Goal: Obtain resource: Download file/media

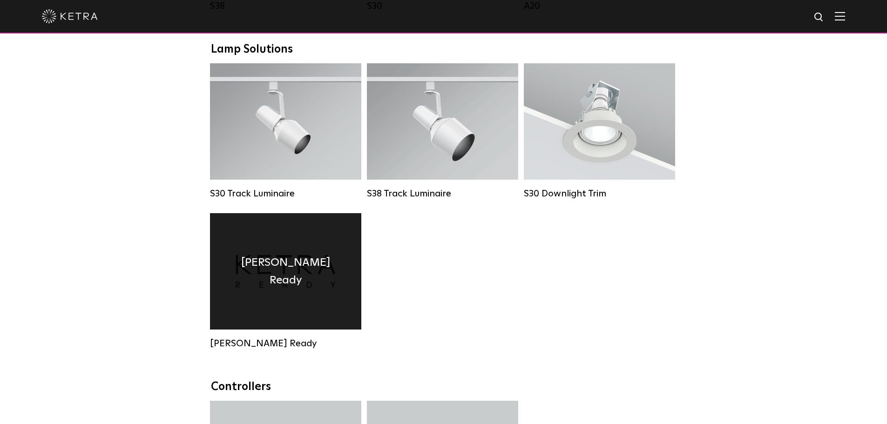
scroll to position [838, 0]
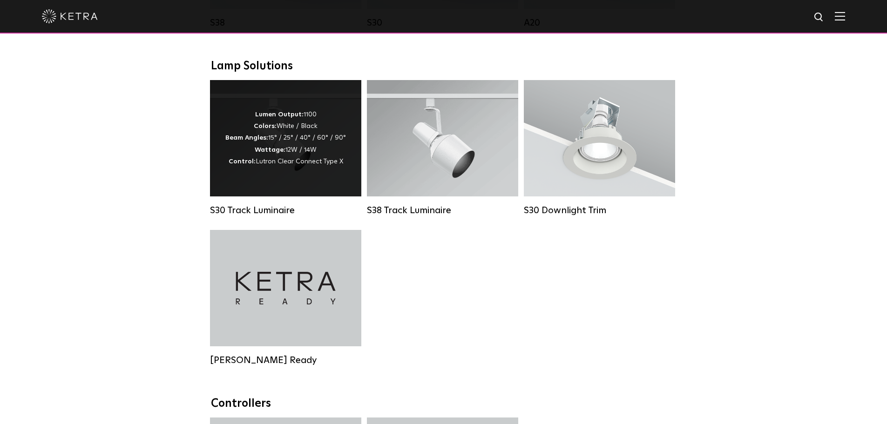
click at [325, 196] on div "Lumen Output: 1100 Colors: White / Black Beam Angles: 15° / 25° / 40° / 60° / 9…" at bounding box center [285, 138] width 151 height 116
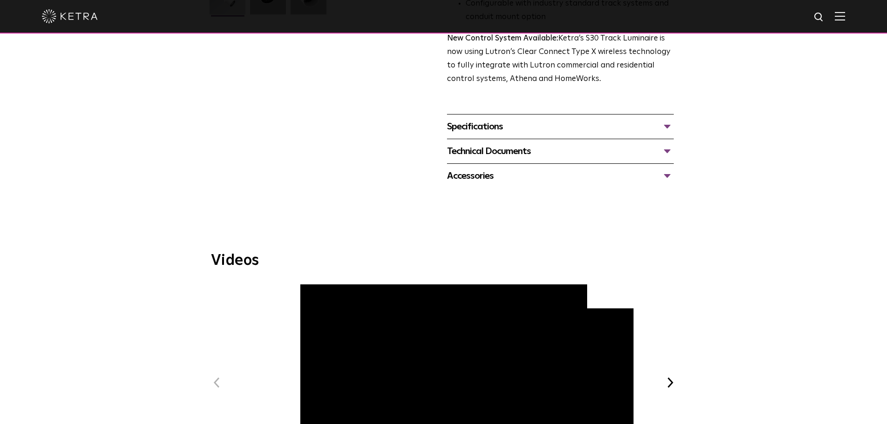
scroll to position [326, 0]
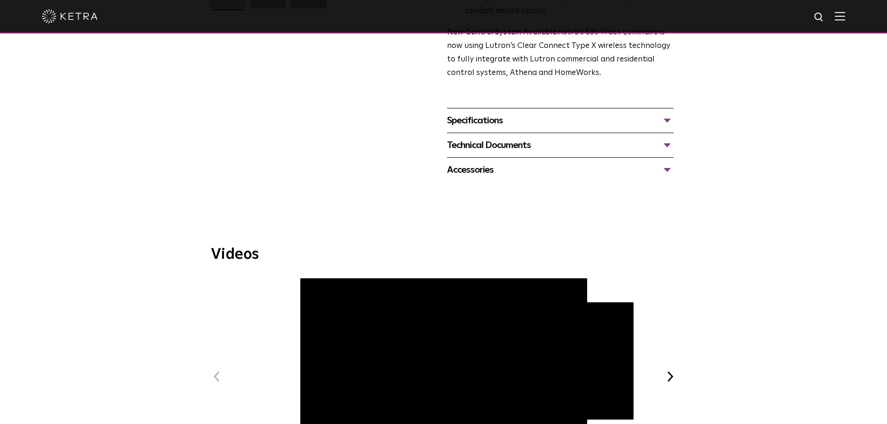
click at [570, 113] on div "Specifications" at bounding box center [560, 120] width 227 height 15
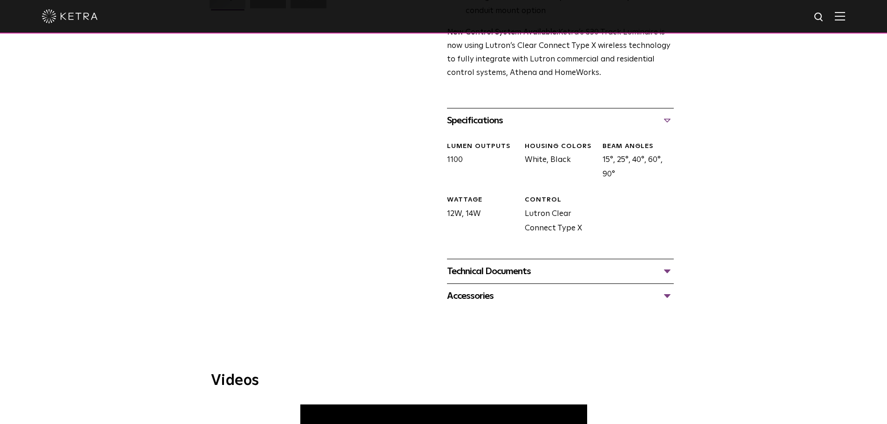
click at [556, 265] on div "Technical Documents" at bounding box center [560, 271] width 227 height 15
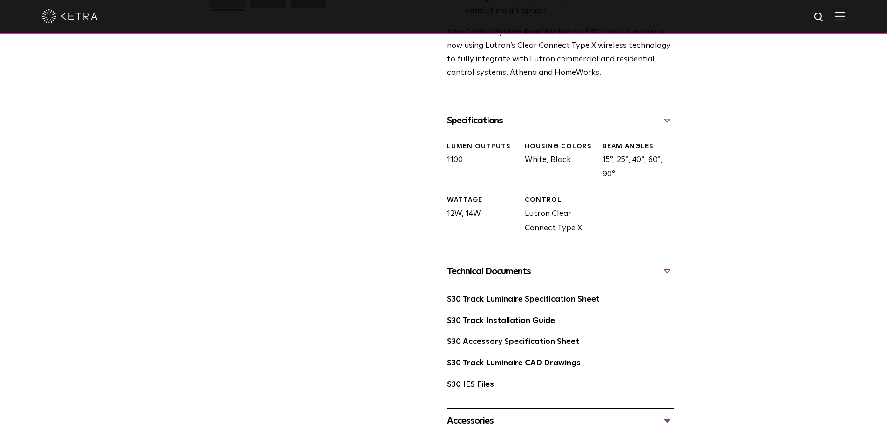
scroll to position [373, 0]
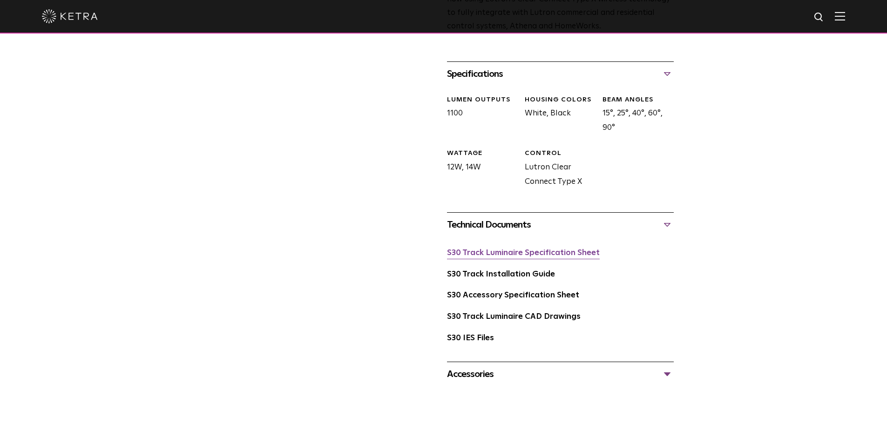
click at [546, 249] on link "S30 Track Luminaire Specification Sheet" at bounding box center [523, 253] width 153 height 8
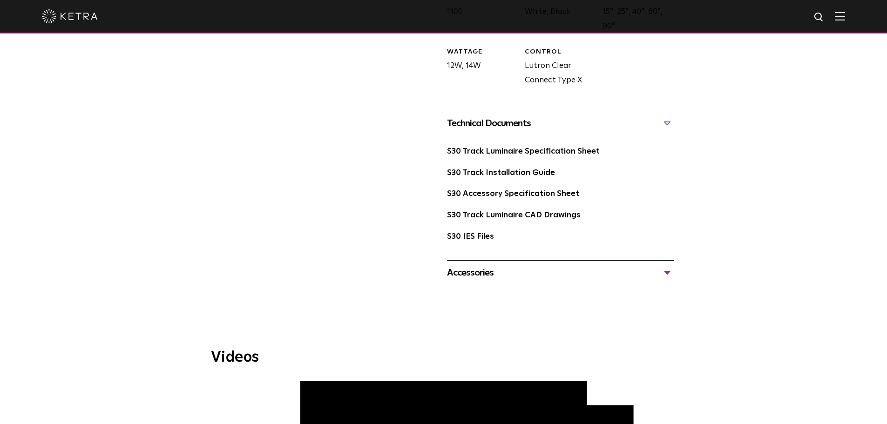
scroll to position [512, 0]
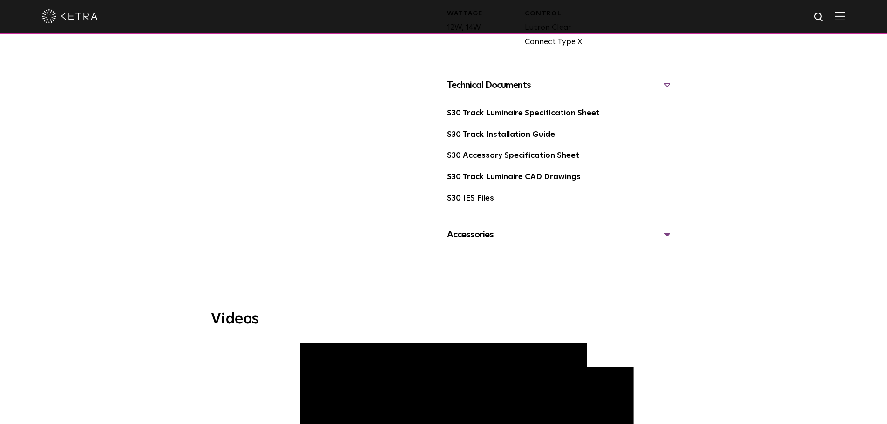
click at [494, 229] on div "Accessories" at bounding box center [560, 234] width 227 height 15
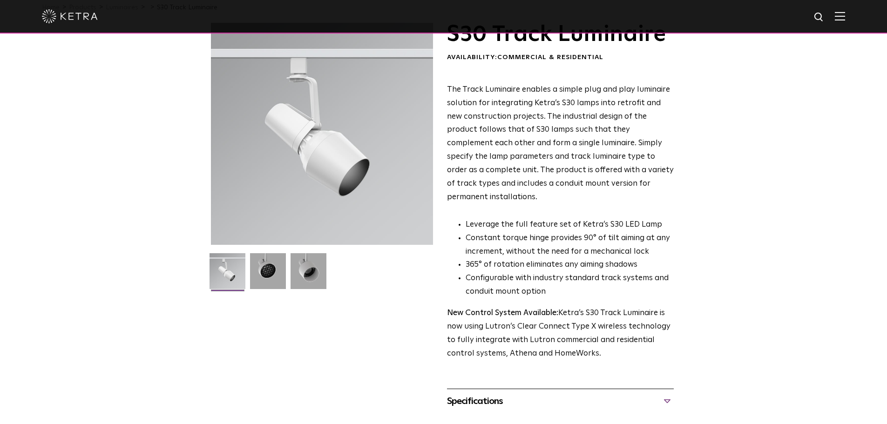
scroll to position [0, 0]
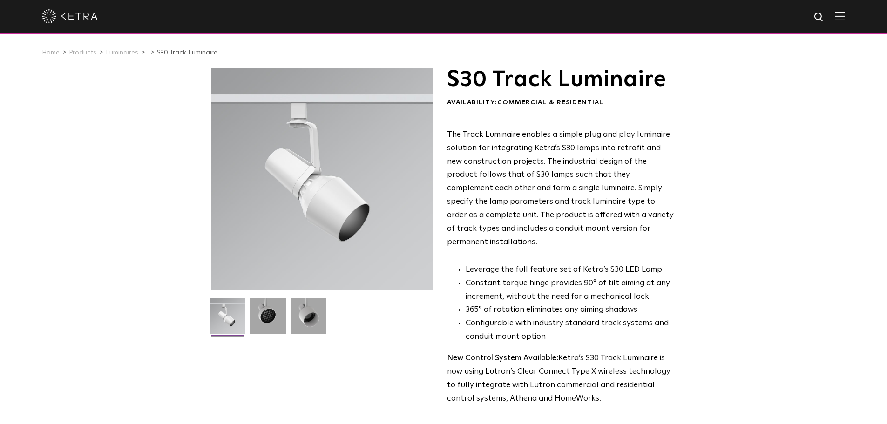
click at [114, 54] on link "Luminaires" at bounding box center [122, 52] width 33 height 7
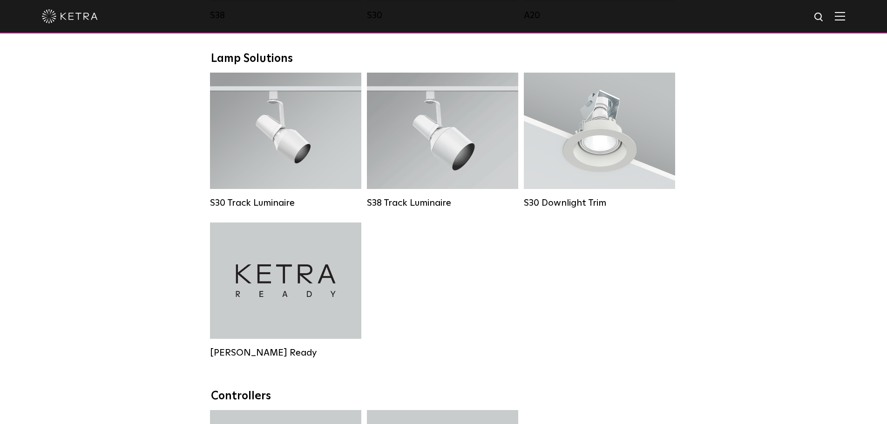
scroll to position [838, 0]
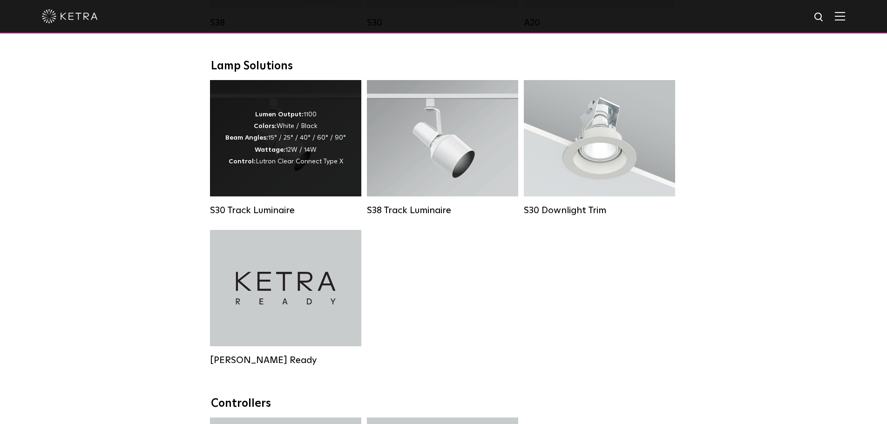
click at [285, 193] on div "Lumen Output: 1100 Colors: White / Black Beam Angles: 15° / 25° / 40° / 60° / 9…" at bounding box center [285, 138] width 151 height 116
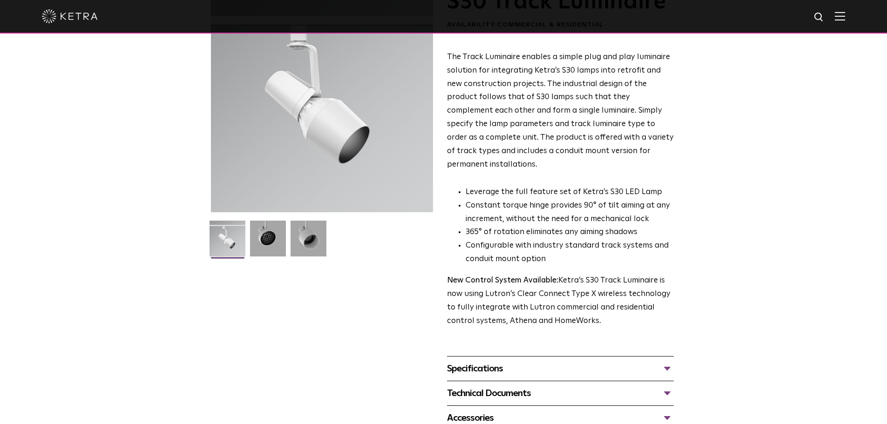
scroll to position [186, 0]
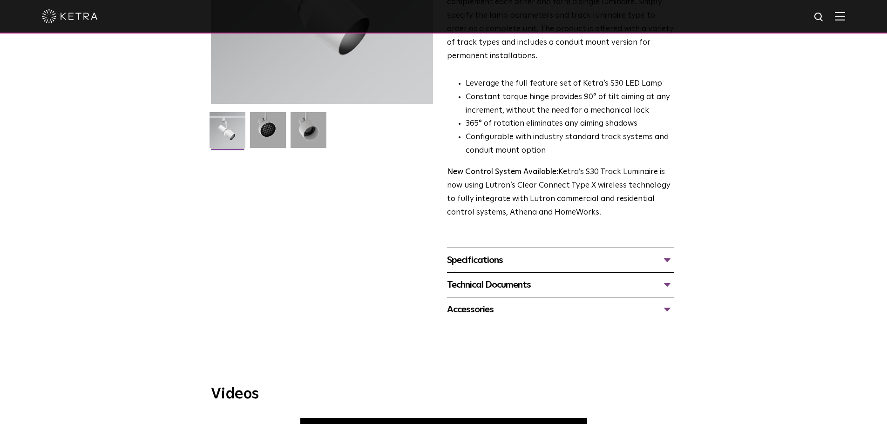
click at [498, 253] on div "Specifications" at bounding box center [560, 260] width 227 height 15
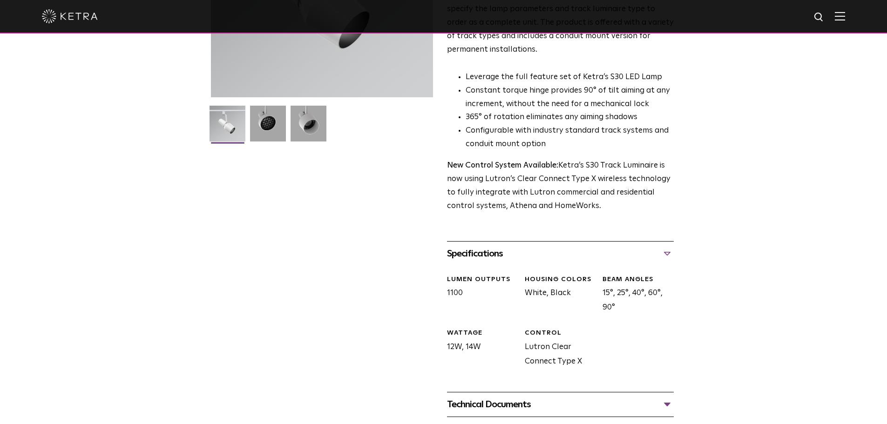
scroll to position [326, 0]
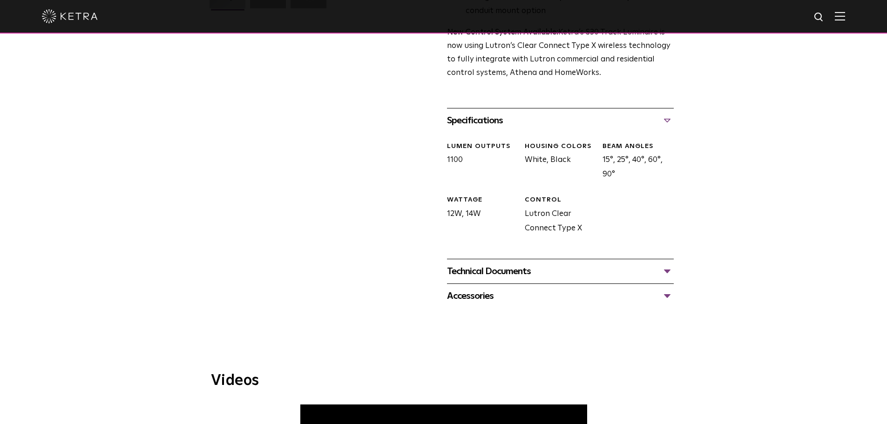
click at [525, 259] on div "Technical Documents S30 Track Luminaire Specification Sheet S30 Track Installat…" at bounding box center [560, 271] width 227 height 25
click at [524, 264] on div "Technical Documents" at bounding box center [560, 271] width 227 height 15
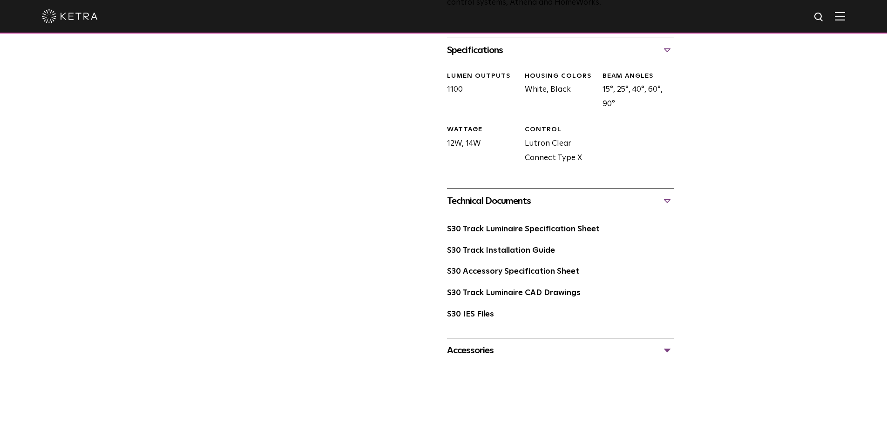
scroll to position [419, 0]
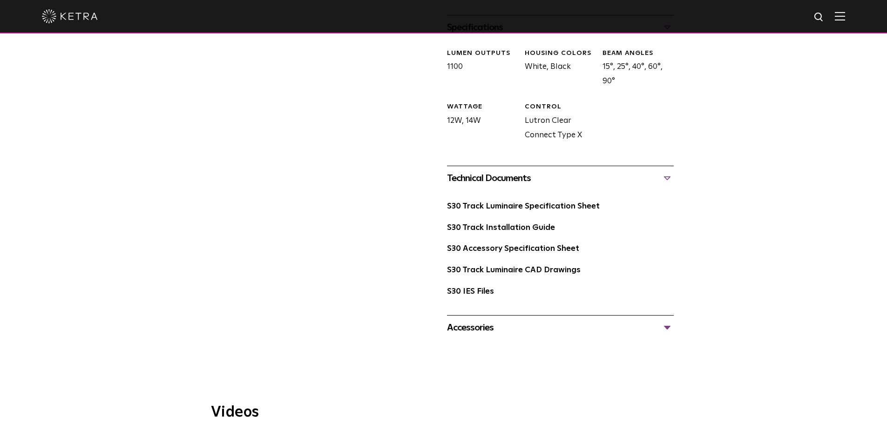
click at [528, 320] on div "Accessories" at bounding box center [560, 327] width 227 height 15
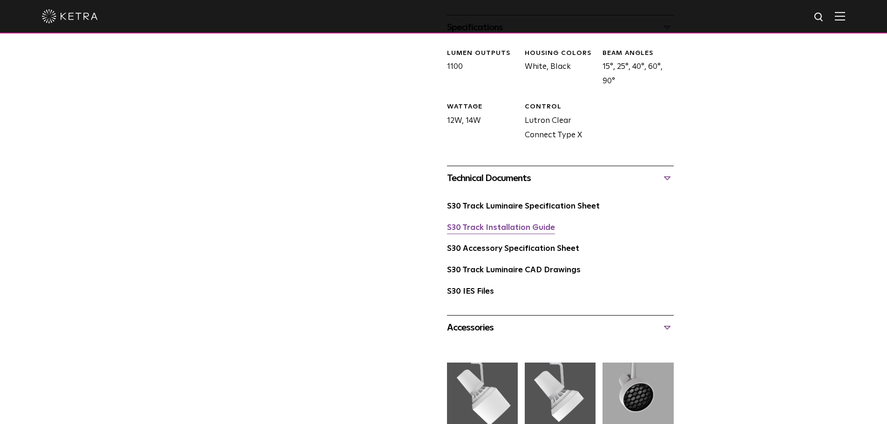
click at [517, 224] on link "S30 Track Installation Guide" at bounding box center [501, 228] width 108 height 8
